Goal: Task Accomplishment & Management: Use online tool/utility

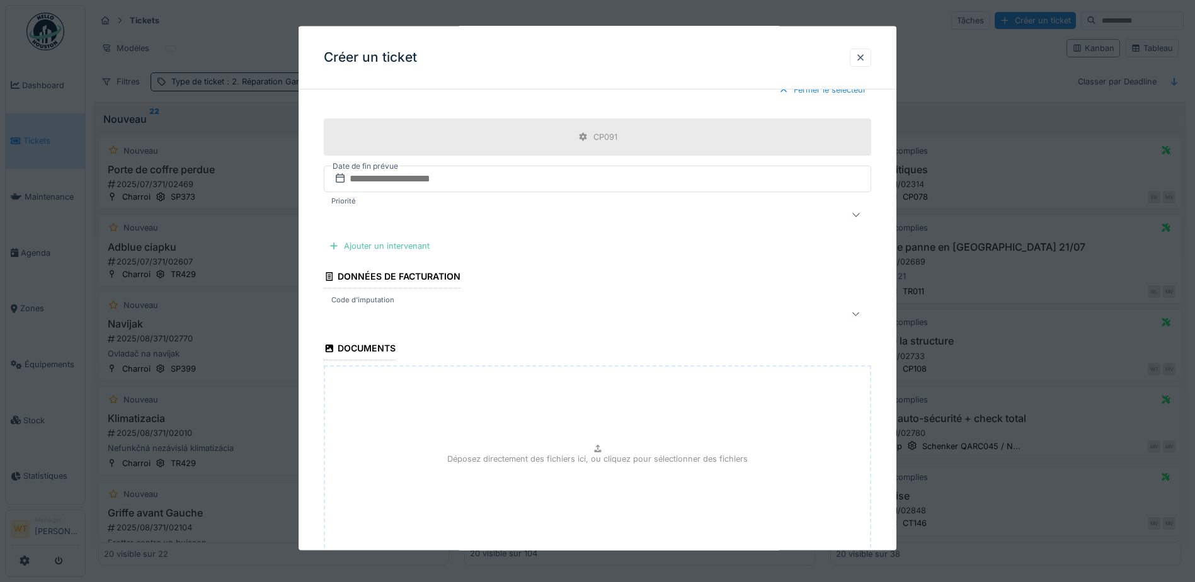
scroll to position [756, 0]
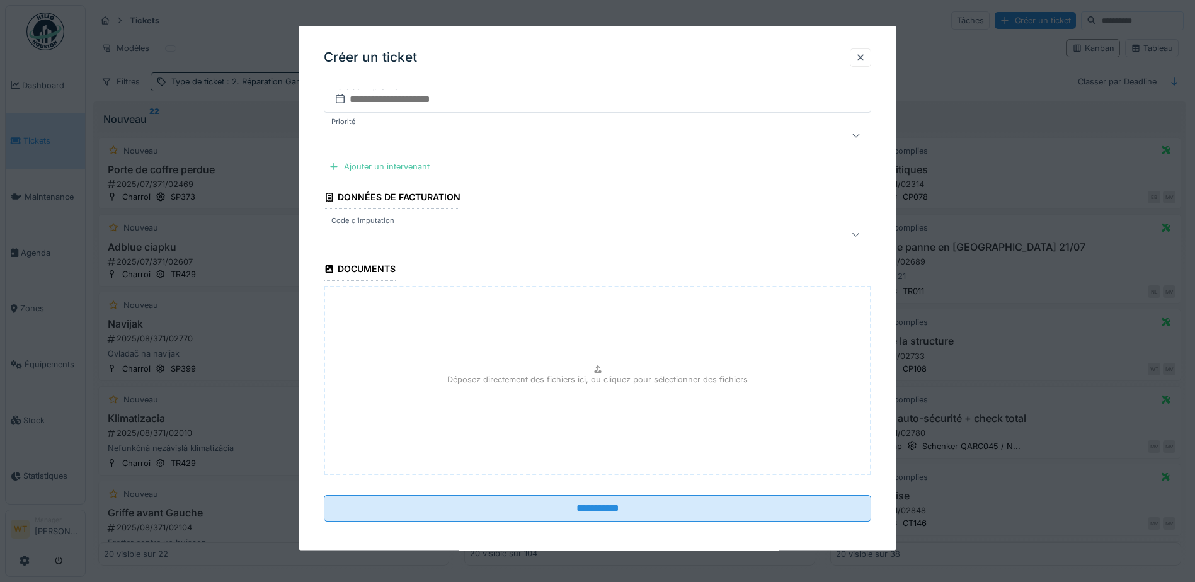
click at [438, 240] on div at bounding box center [565, 234] width 473 height 15
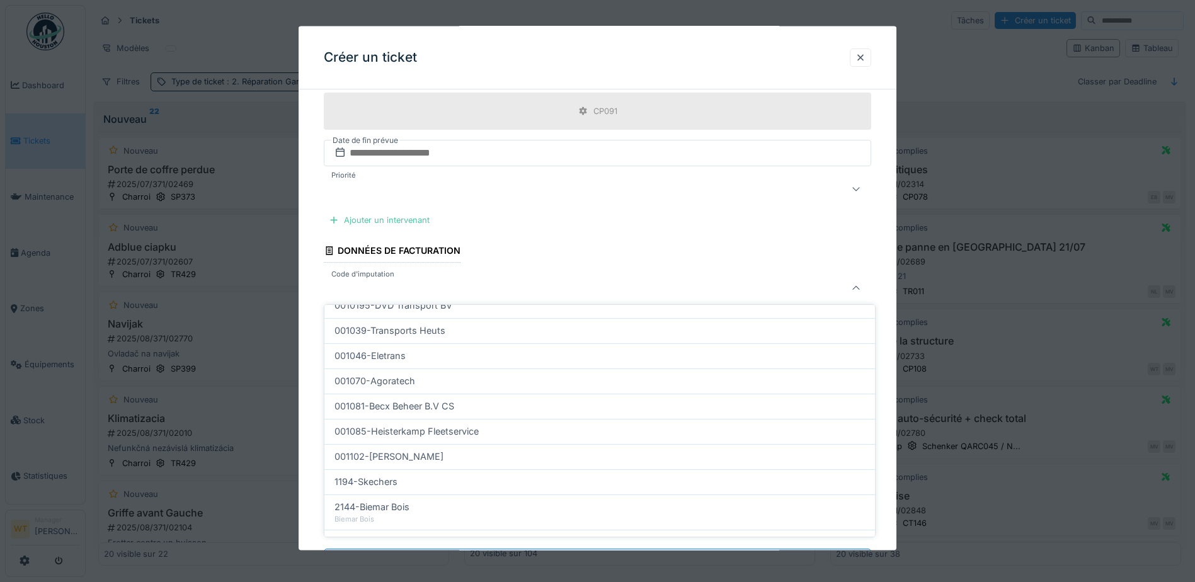
scroll to position [401, 0]
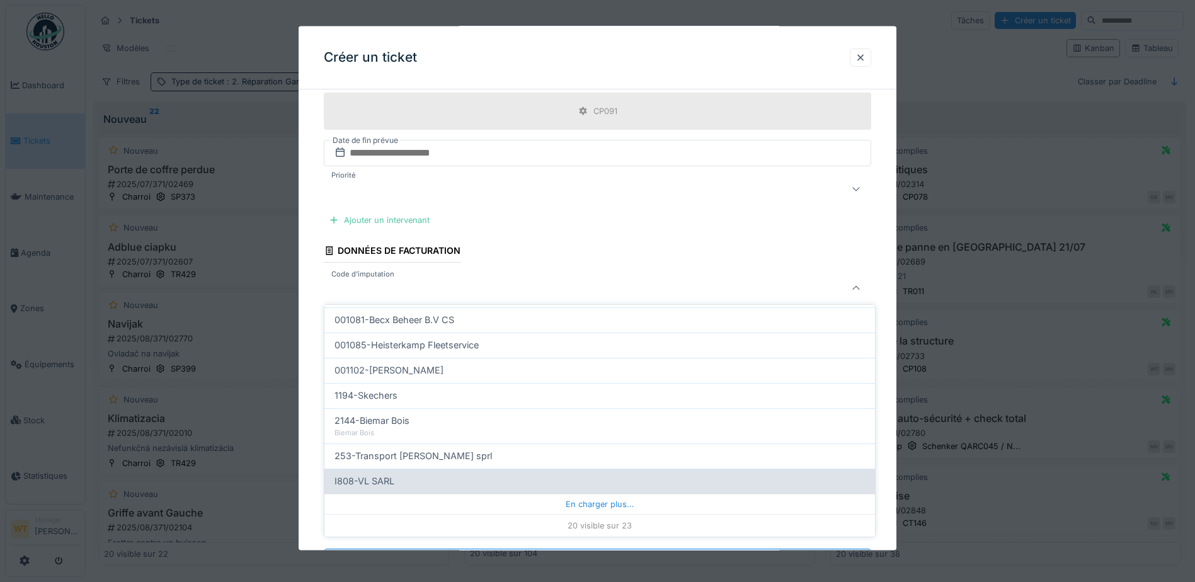
click at [432, 481] on div "I808-VL SARL" at bounding box center [599, 481] width 530 height 14
type input "***"
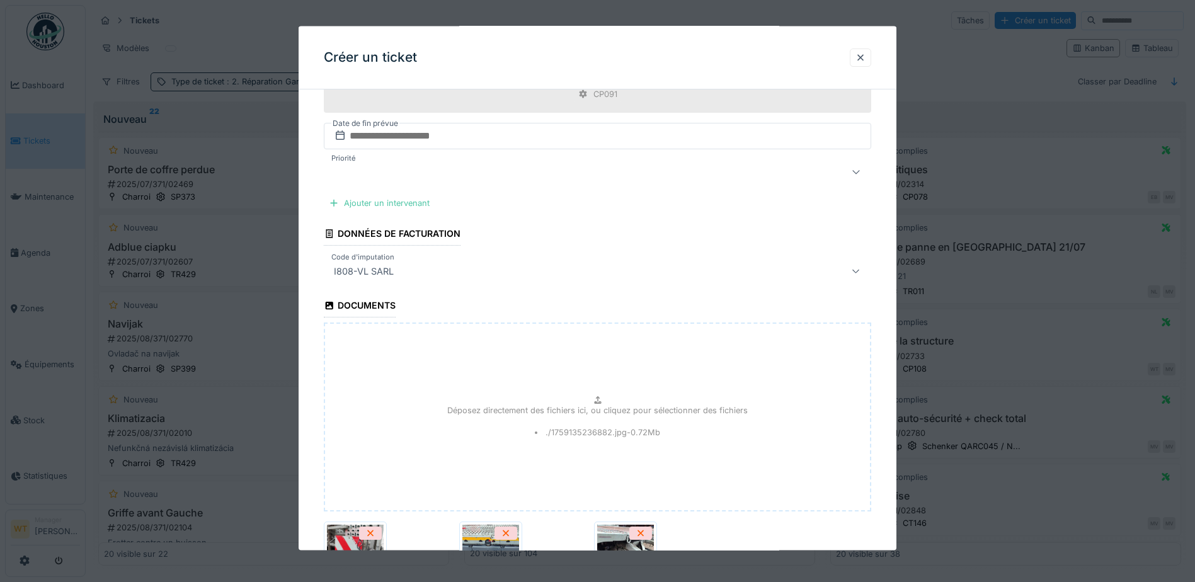
scroll to position [602, 0]
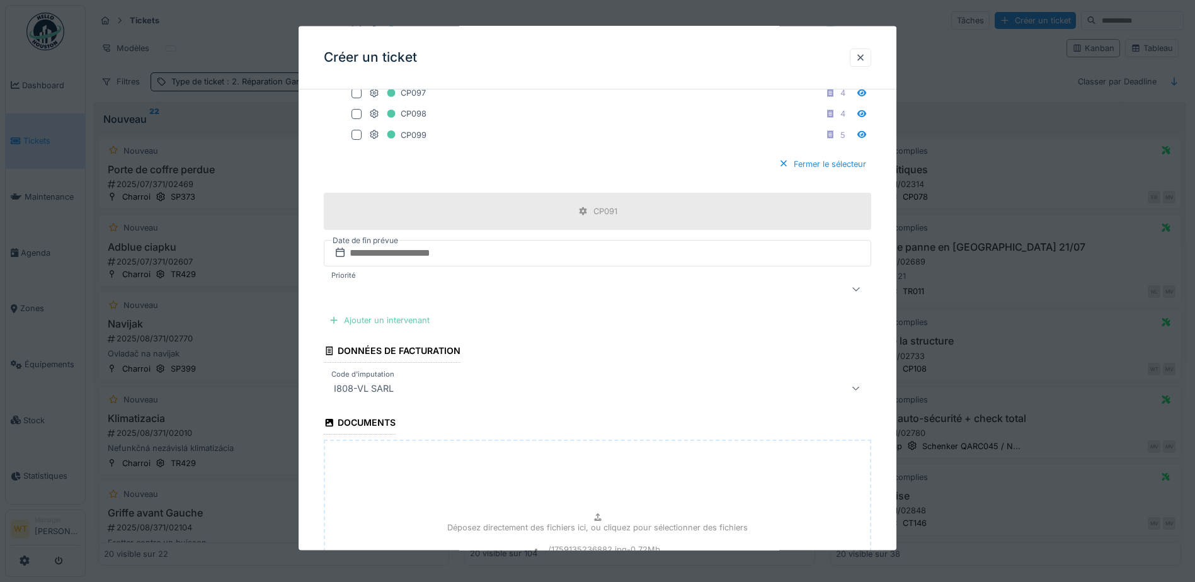
click at [405, 322] on div "Ajouter un intervenant" at bounding box center [379, 320] width 111 height 17
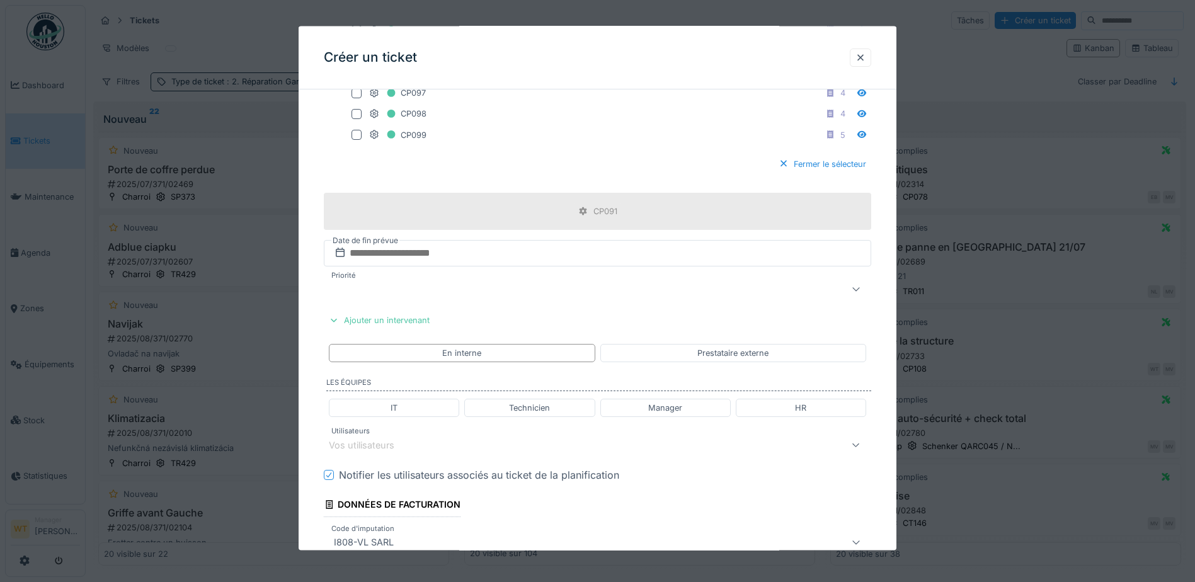
click at [480, 441] on div "Vos utilisateurs" at bounding box center [565, 444] width 473 height 15
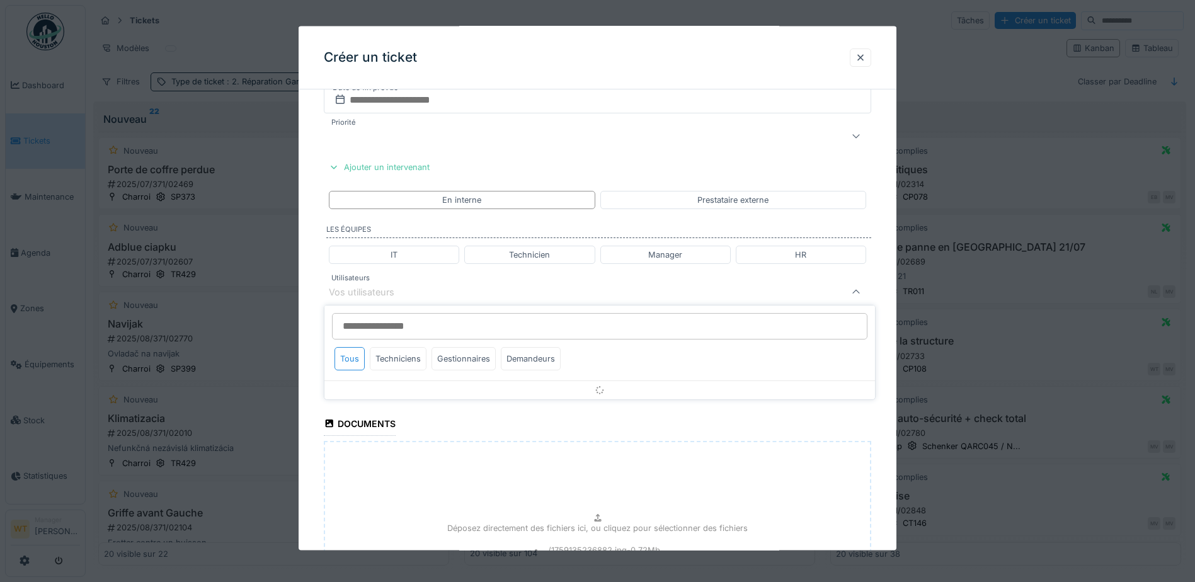
scroll to position [759, 0]
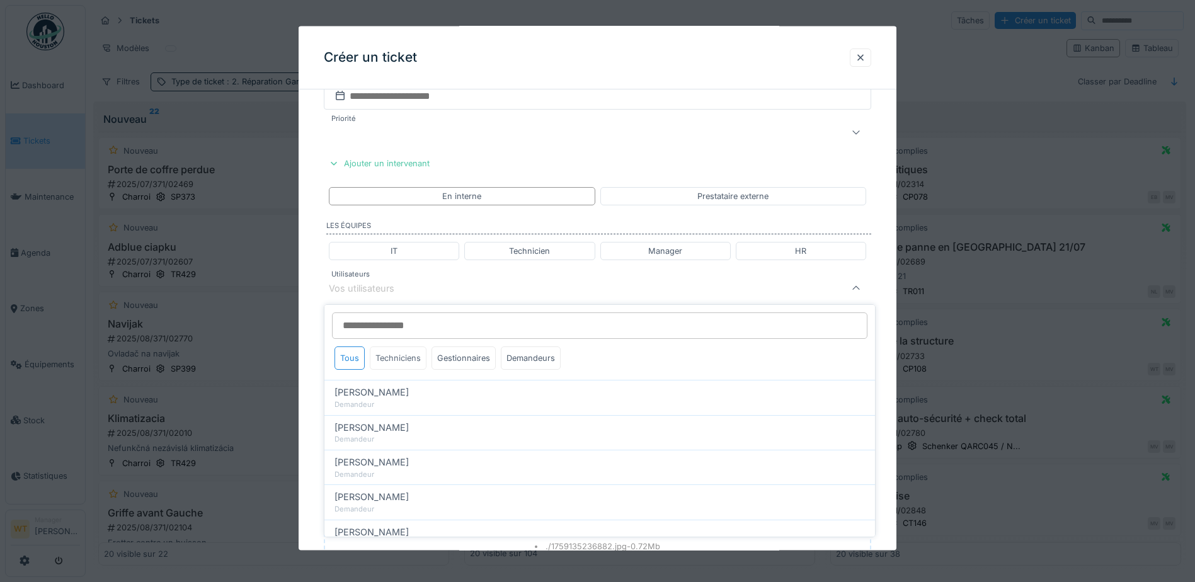
click at [400, 355] on div "Techniciens" at bounding box center [398, 357] width 57 height 23
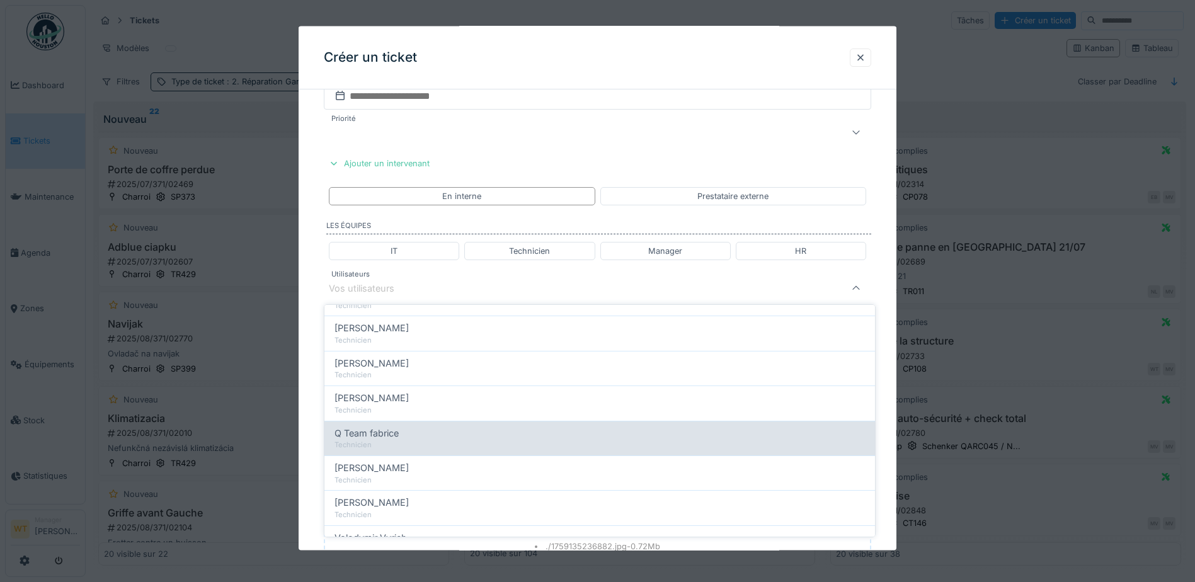
scroll to position [189, 0]
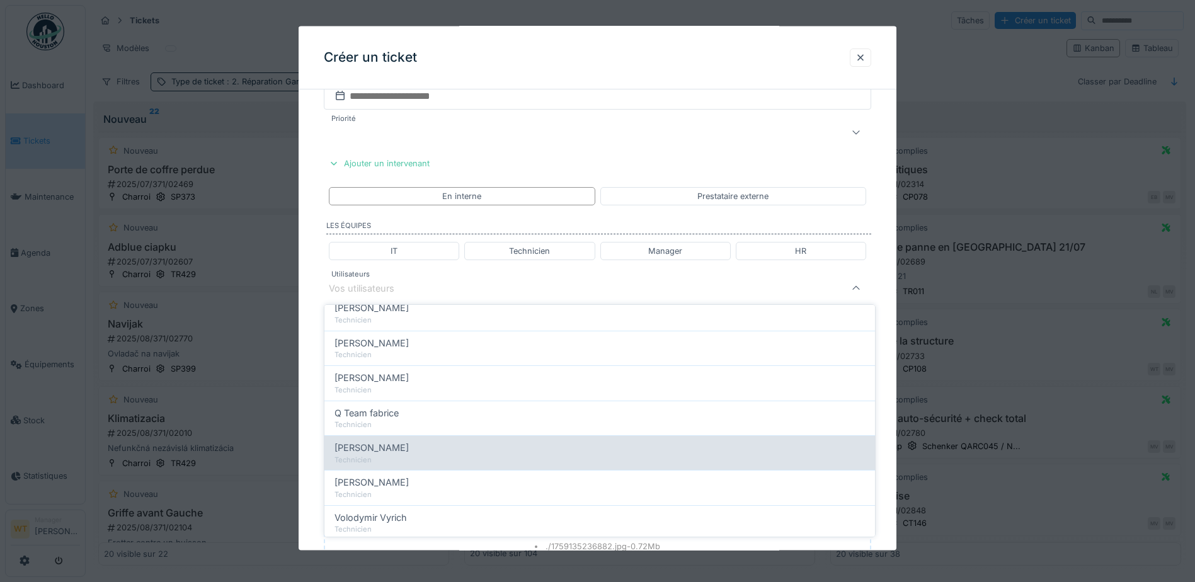
click at [396, 459] on div "Technicien" at bounding box center [599, 460] width 530 height 11
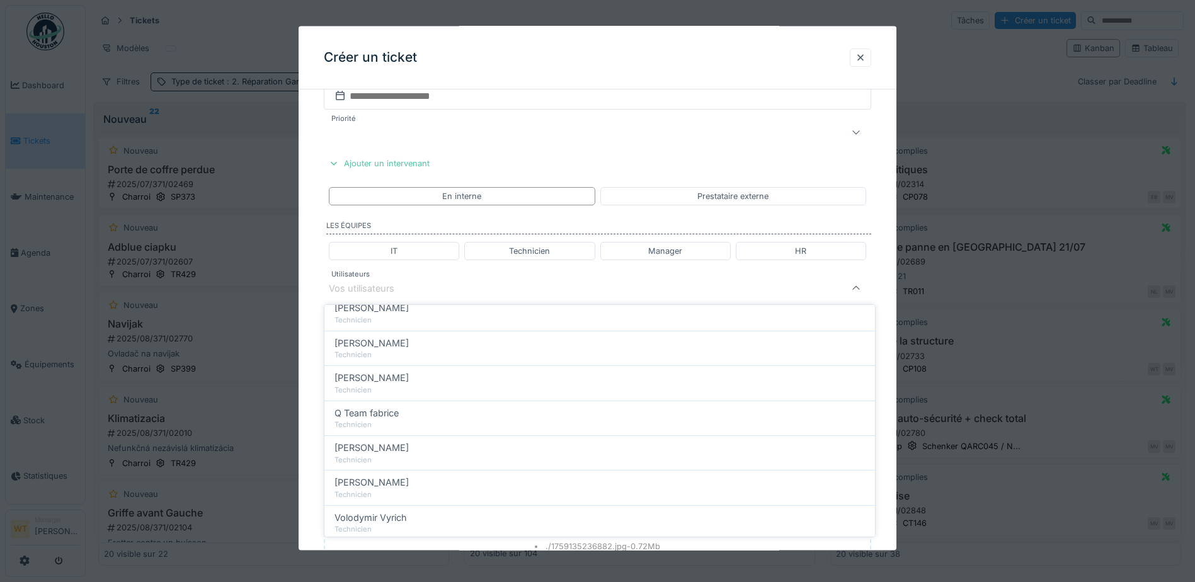
type input "****"
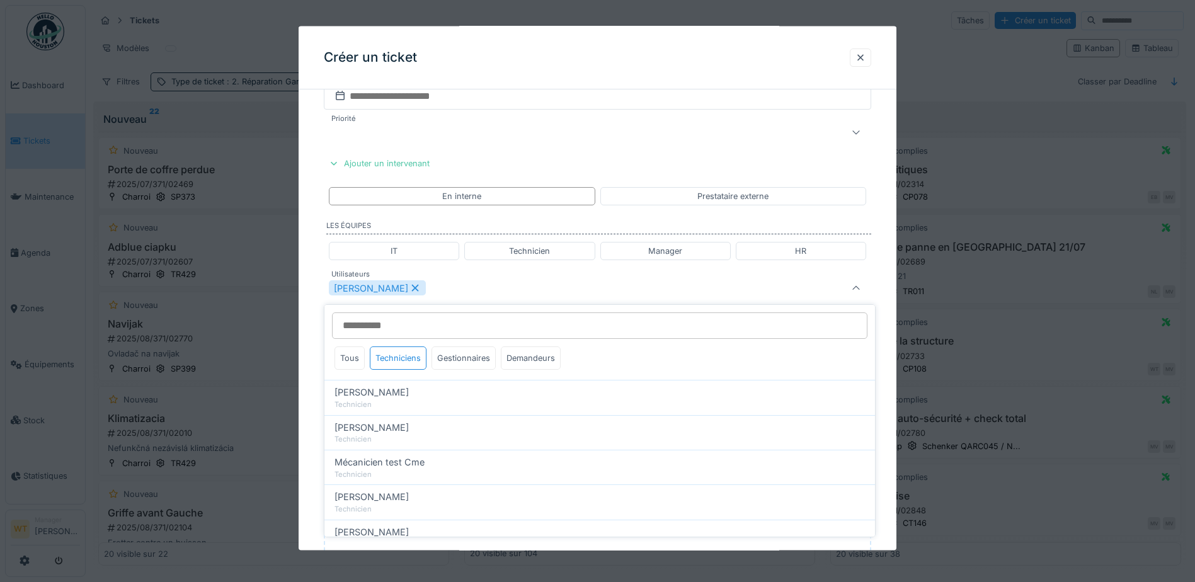
click at [483, 288] on div "[PERSON_NAME]" at bounding box center [565, 287] width 473 height 15
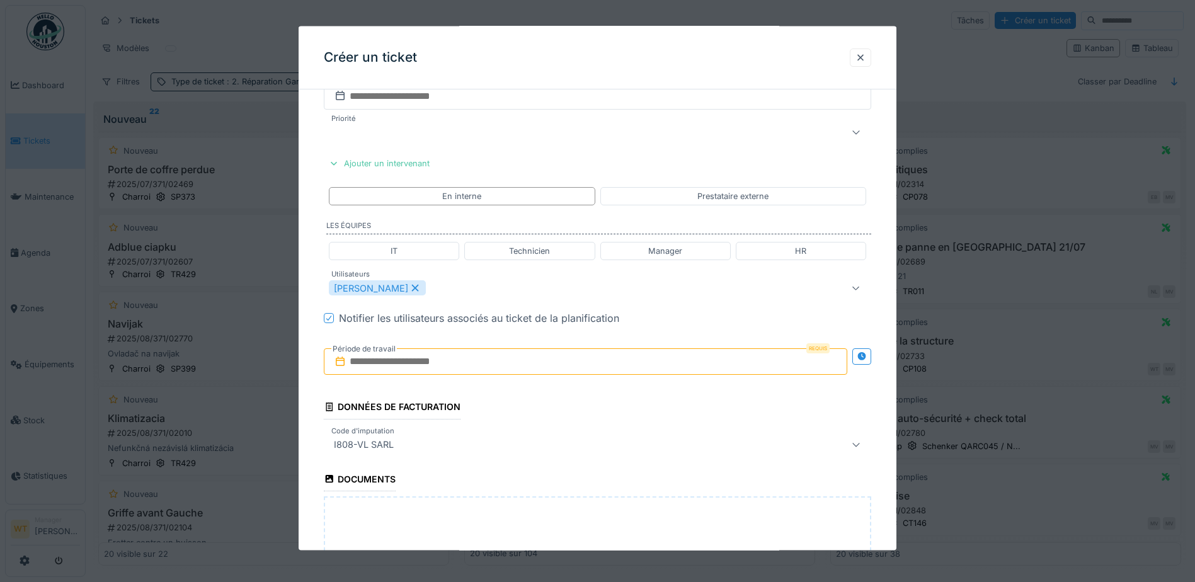
drag, startPoint x: 430, startPoint y: 367, endPoint x: 441, endPoint y: 370, distance: 11.4
click at [430, 367] on input "text" at bounding box center [585, 361] width 523 height 26
click at [567, 529] on div "1" at bounding box center [567, 526] width 17 height 17
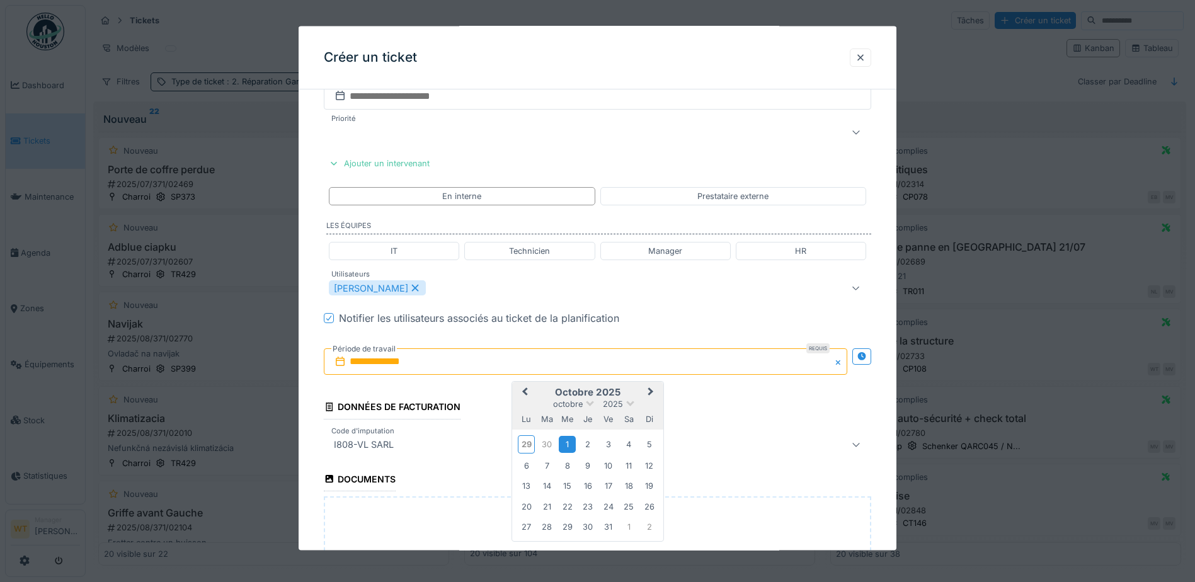
click at [567, 446] on div "1" at bounding box center [567, 444] width 17 height 17
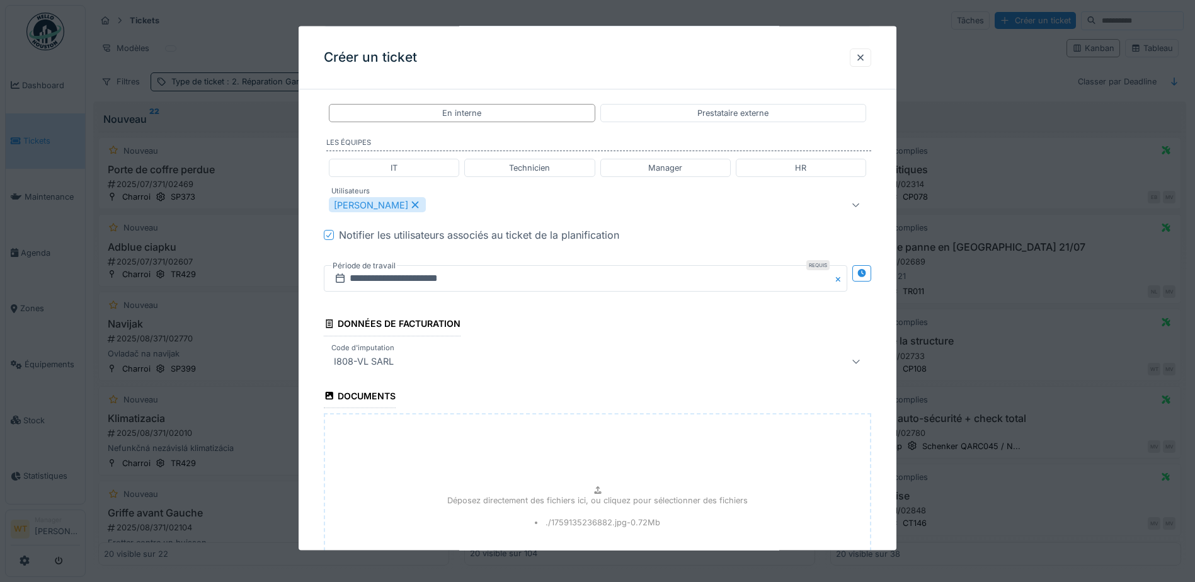
scroll to position [1067, 0]
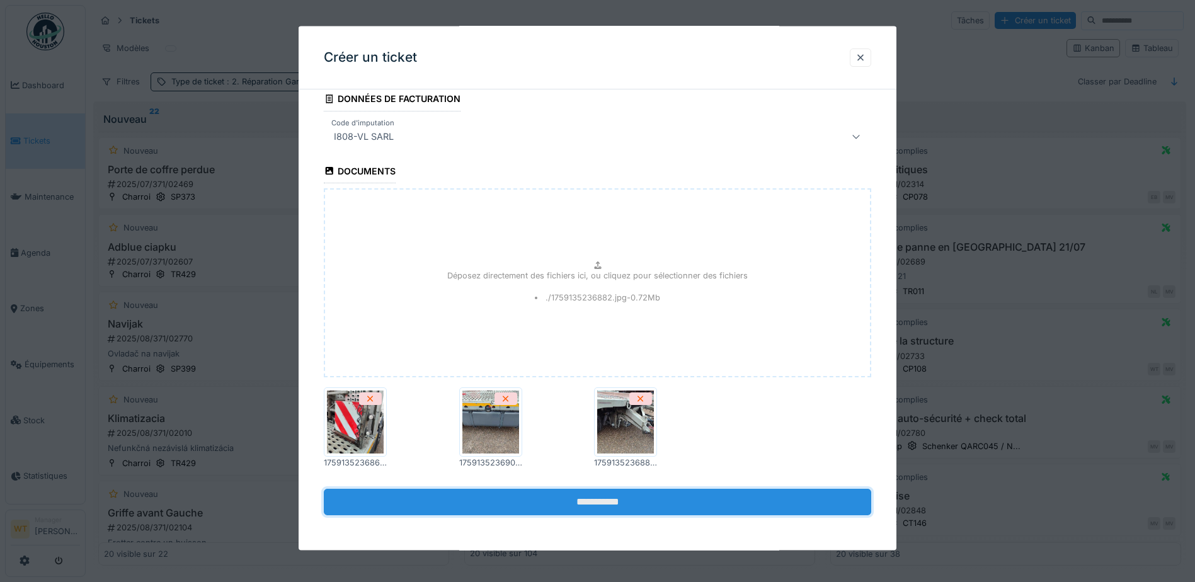
click at [470, 501] on input "**********" at bounding box center [597, 501] width 547 height 26
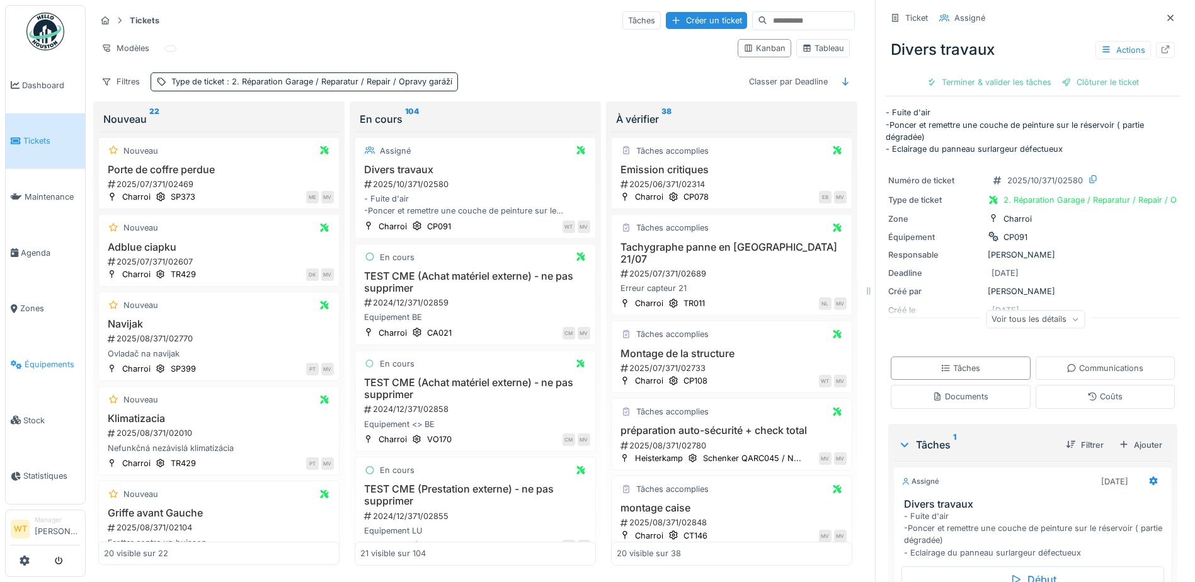
click at [47, 358] on span "Équipements" at bounding box center [52, 364] width 55 height 12
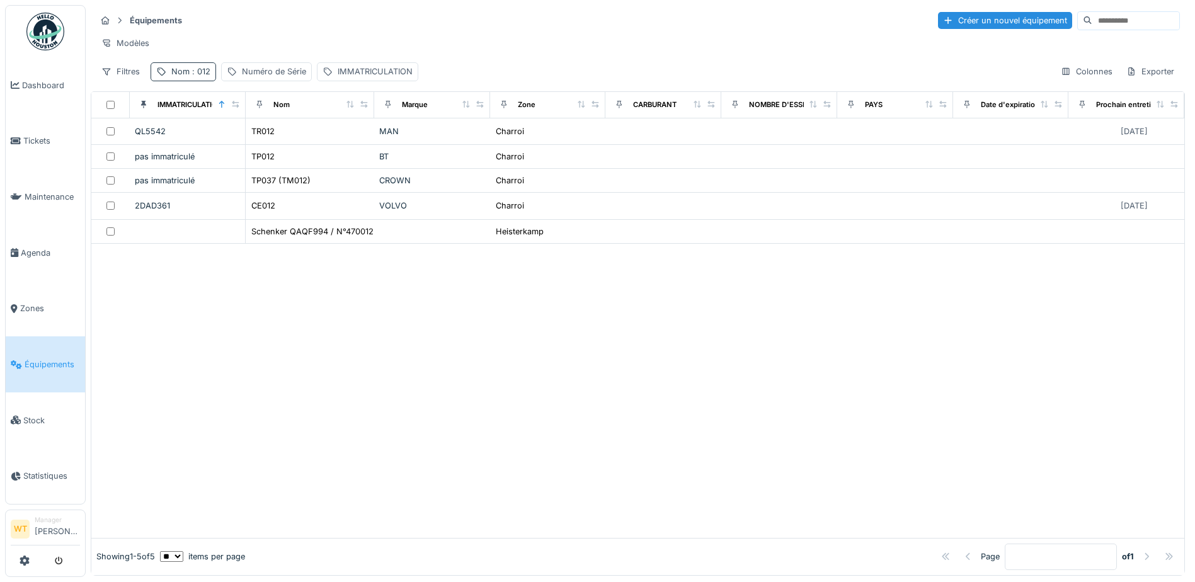
click at [190, 76] on span ": 012" at bounding box center [200, 71] width 21 height 9
click at [270, 144] on icon at bounding box center [266, 142] width 6 height 6
click at [251, 148] on input "Nom" at bounding box center [218, 141] width 125 height 26
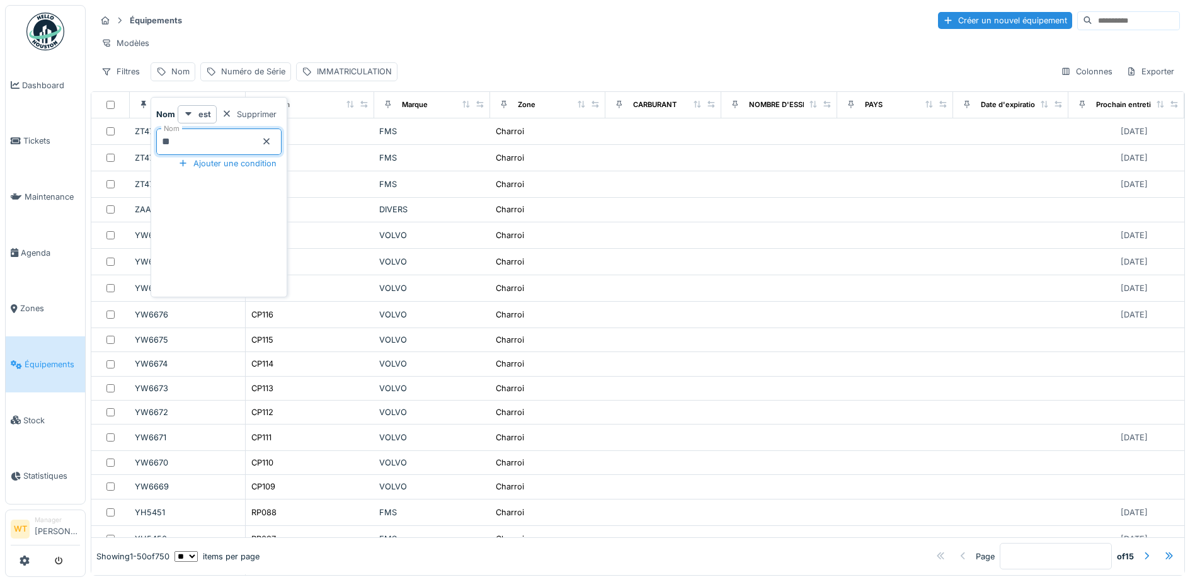
type input "**"
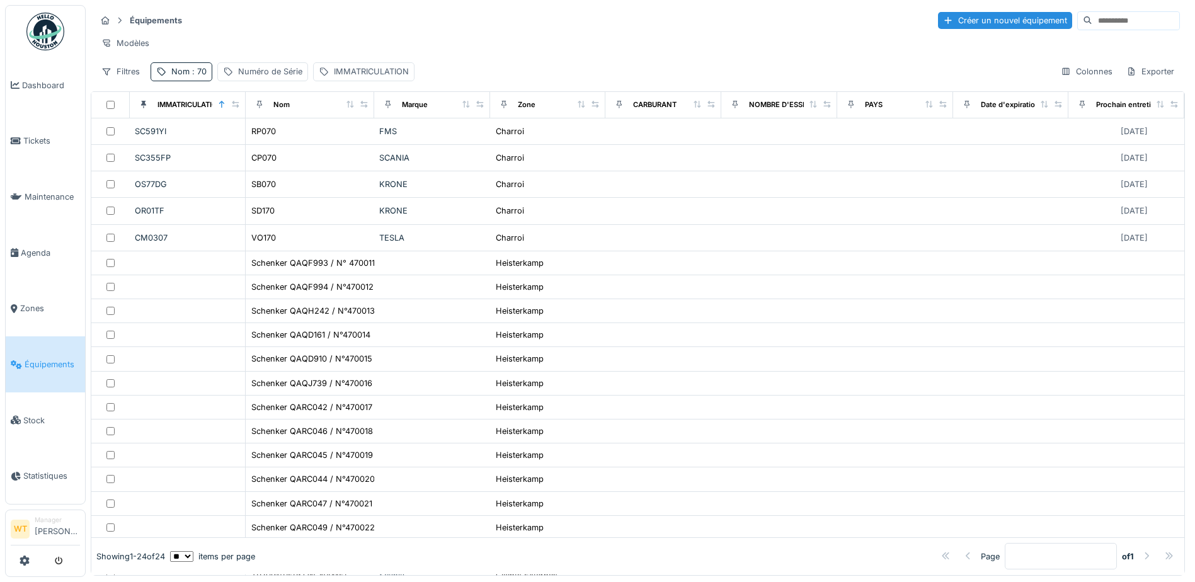
click at [435, 37] on div "Modèles" at bounding box center [638, 43] width 1084 height 18
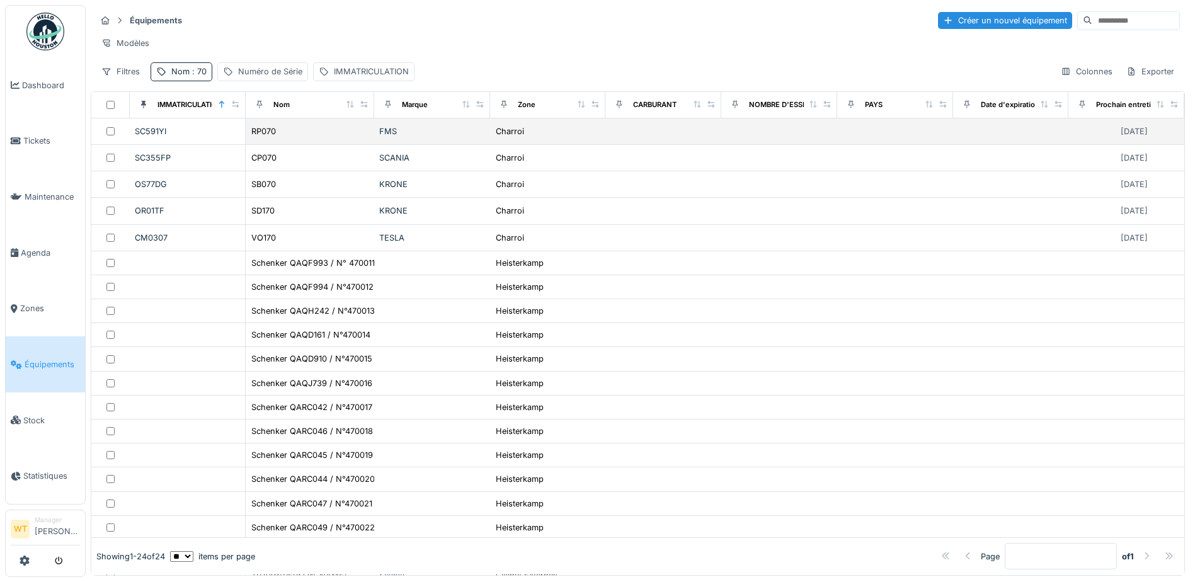
click at [326, 138] on div "RP070" at bounding box center [310, 131] width 118 height 13
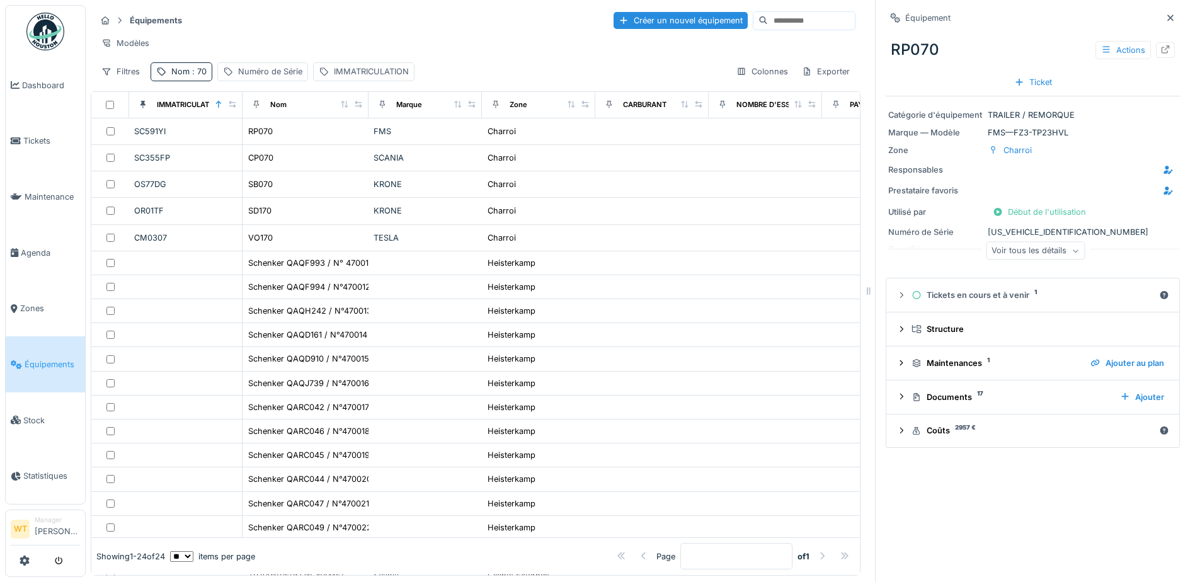
click at [1142, 57] on div "RP070 Actions" at bounding box center [1033, 49] width 294 height 33
drag, startPoint x: 1141, startPoint y: 56, endPoint x: 1143, endPoint y: 48, distance: 8.3
click at [1161, 48] on icon at bounding box center [1165, 49] width 8 height 8
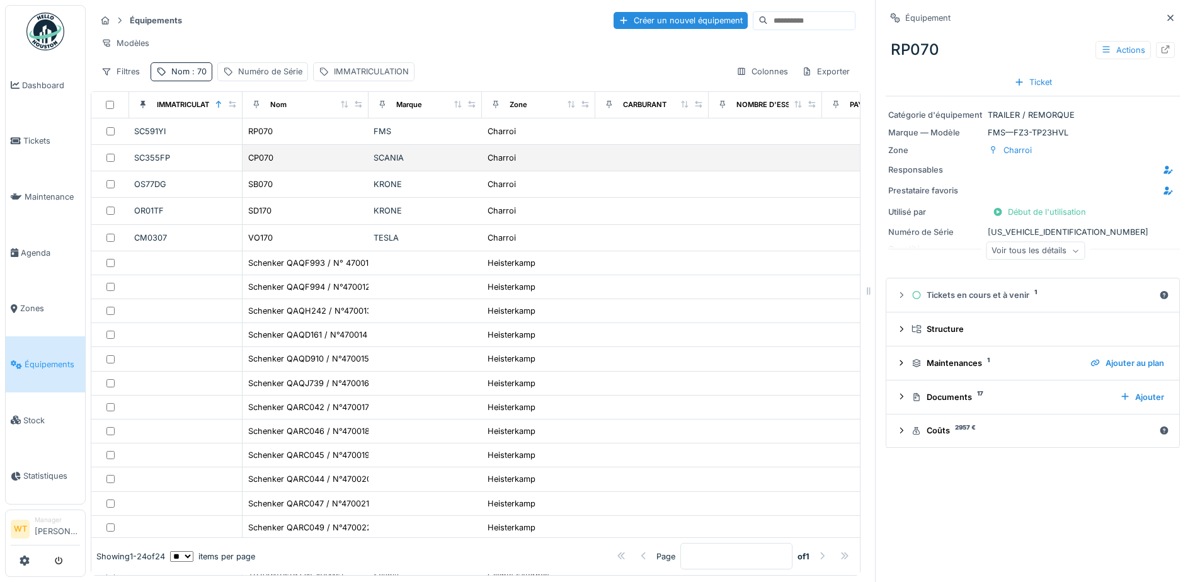
click at [271, 171] on td "CP070" at bounding box center [305, 158] width 126 height 26
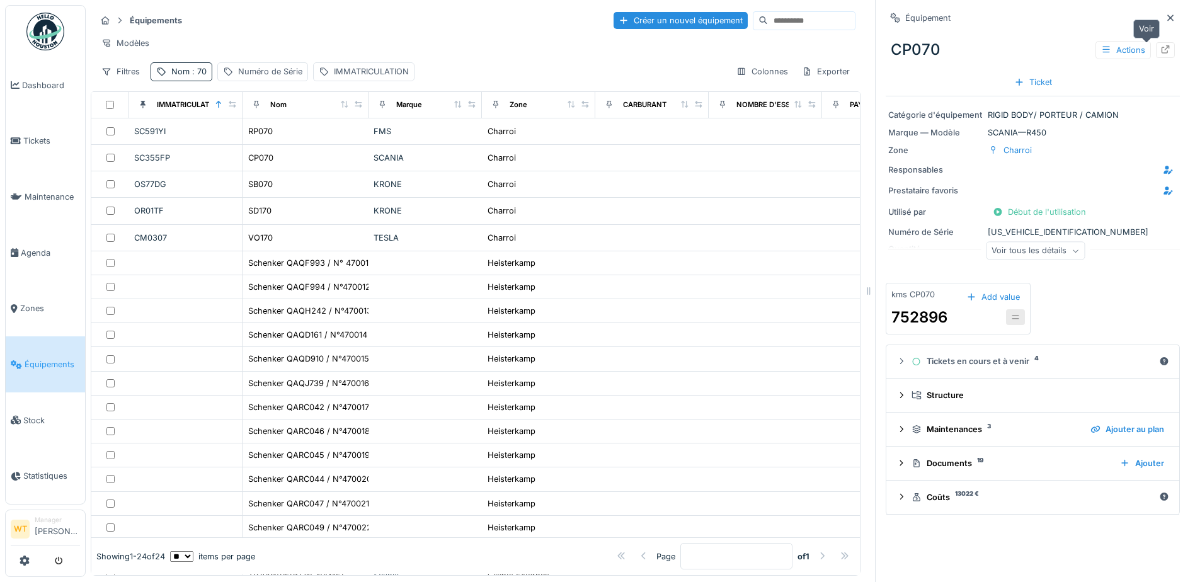
click at [1160, 44] on div at bounding box center [1165, 50] width 10 height 12
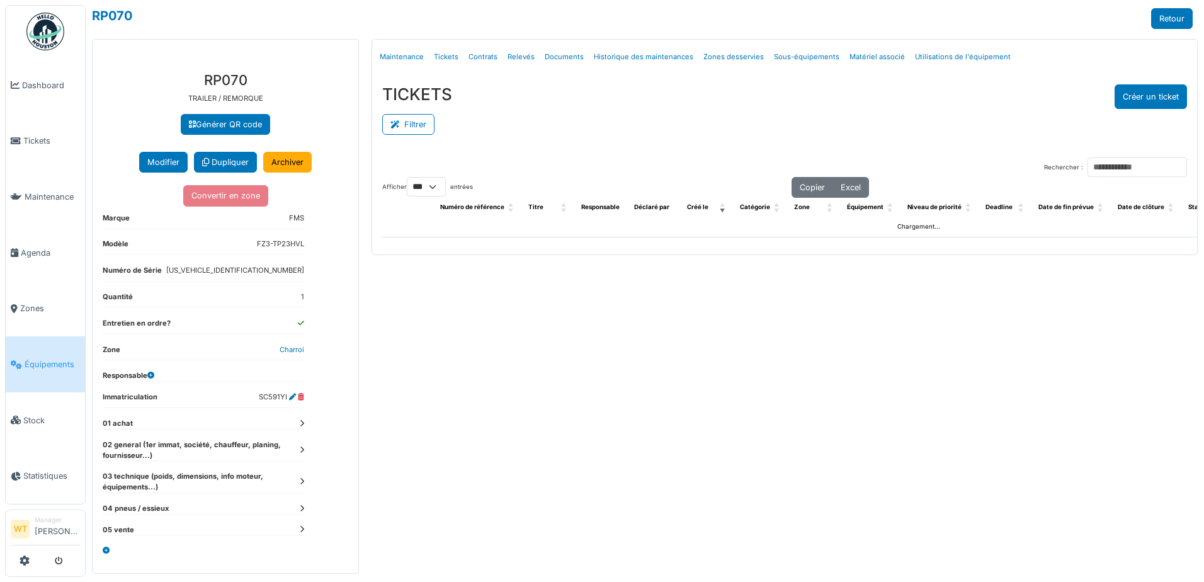
select select "***"
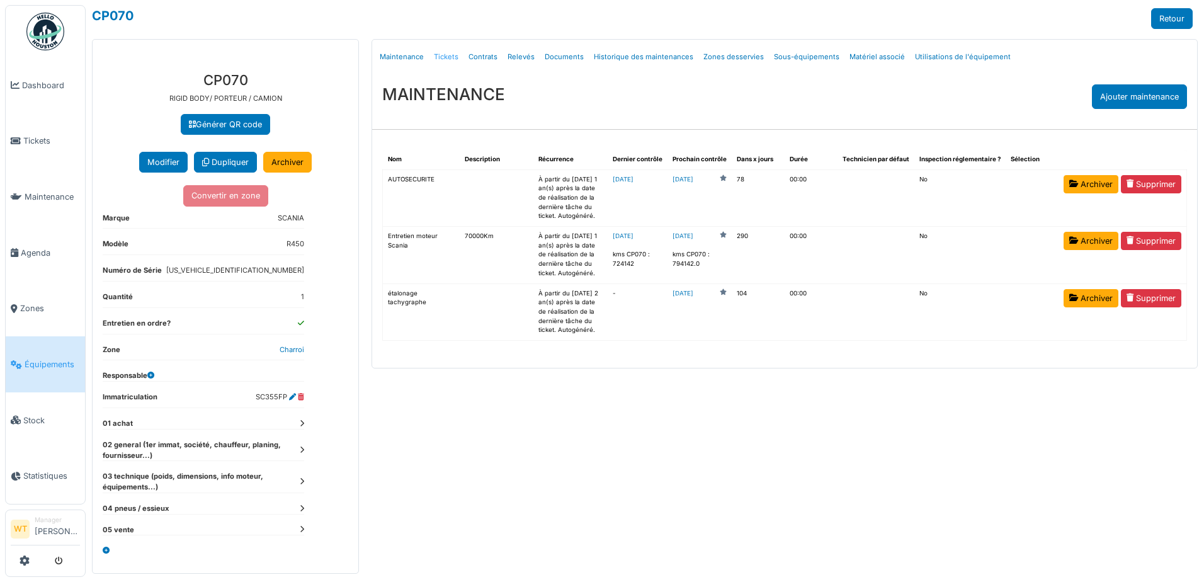
click at [448, 54] on link "Tickets" at bounding box center [446, 57] width 35 height 30
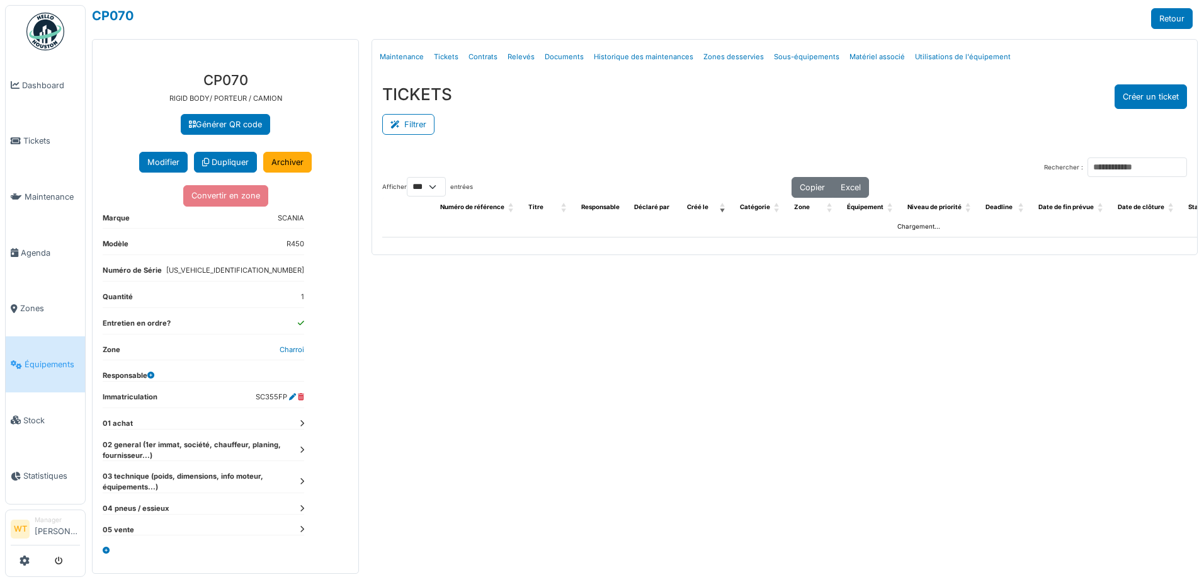
select select "***"
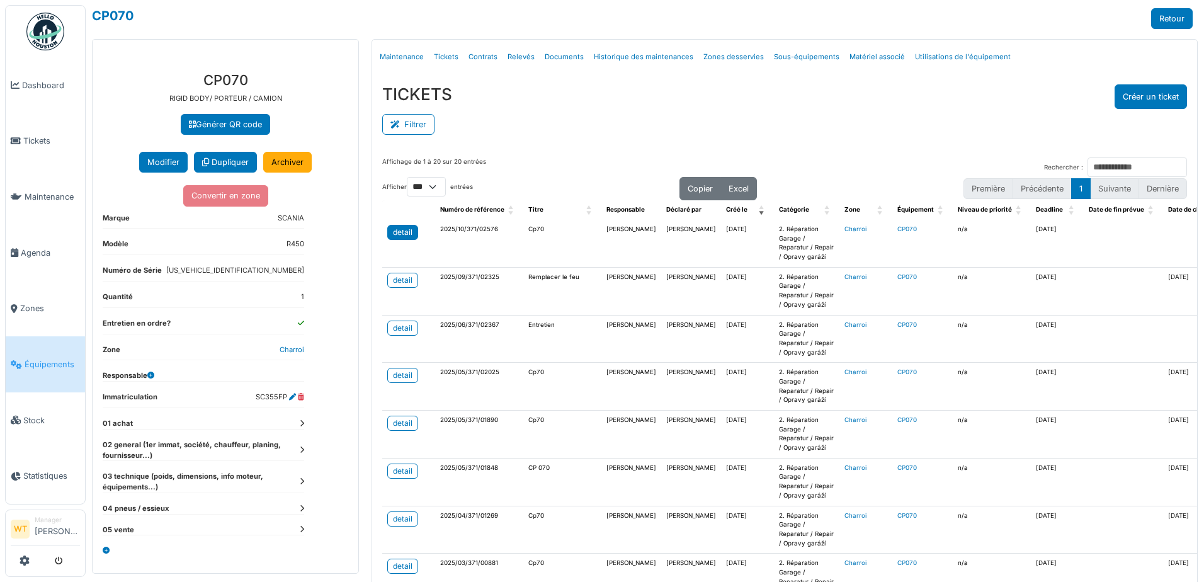
click at [415, 230] on link "detail" at bounding box center [402, 232] width 31 height 15
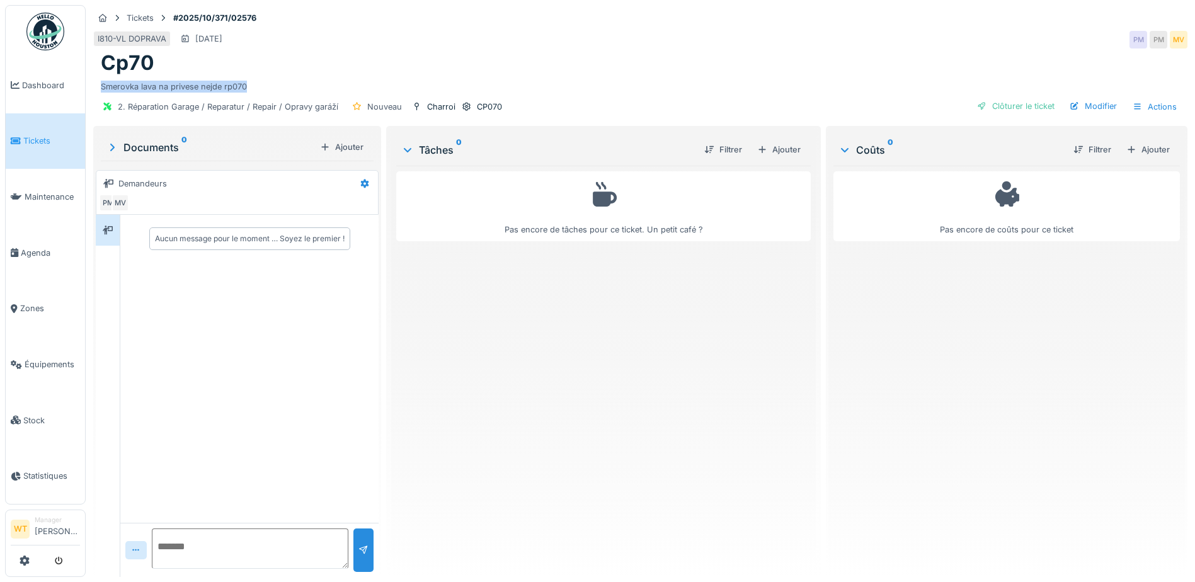
drag, startPoint x: 100, startPoint y: 83, endPoint x: 246, endPoint y: 84, distance: 146.1
click at [246, 84] on div "Cp70 [PERSON_NAME] lava na privese nejde rp070" at bounding box center [640, 72] width 1094 height 42
drag, startPoint x: 246, startPoint y: 84, endPoint x: 231, endPoint y: 86, distance: 15.9
copy div "Smerovka lava na privese nejde rp070"
